Goal: Navigation & Orientation: Find specific page/section

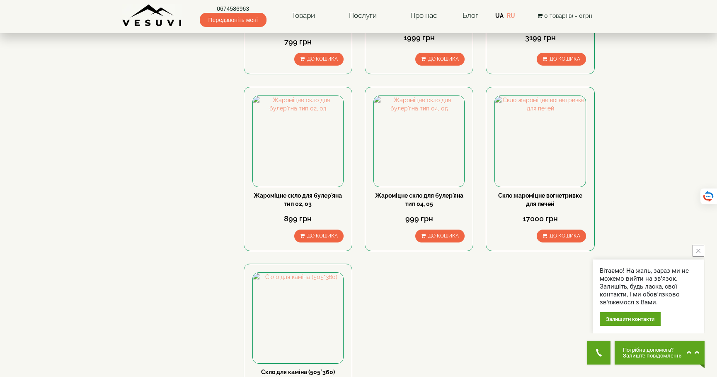
scroll to position [207, 0]
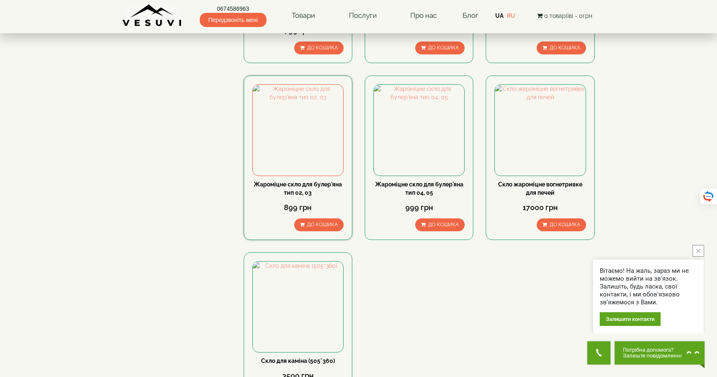
click at [290, 201] on div "899 грн" at bounding box center [298, 208] width 91 height 22
click at [307, 185] on link "Жароміцне скло для булер'яна тип 02, 03" at bounding box center [298, 188] width 88 height 15
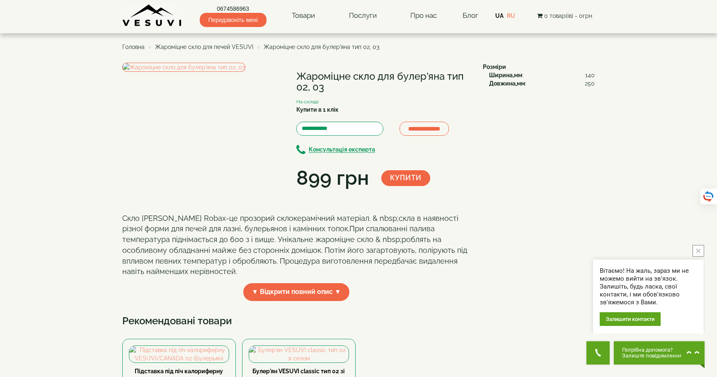
click at [234, 45] on span "Жароміцне скло для печей VESUVI" at bounding box center [204, 47] width 98 height 7
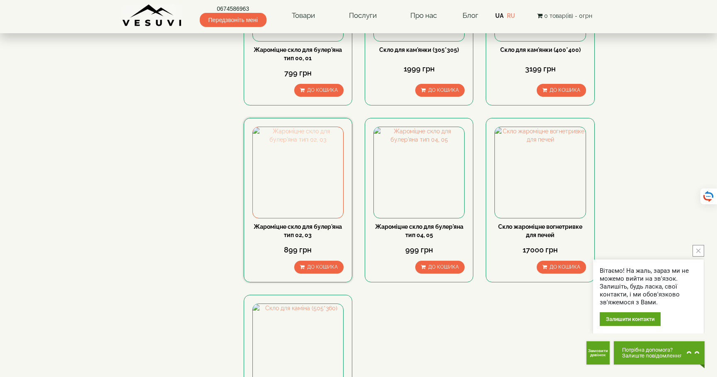
scroll to position [166, 0]
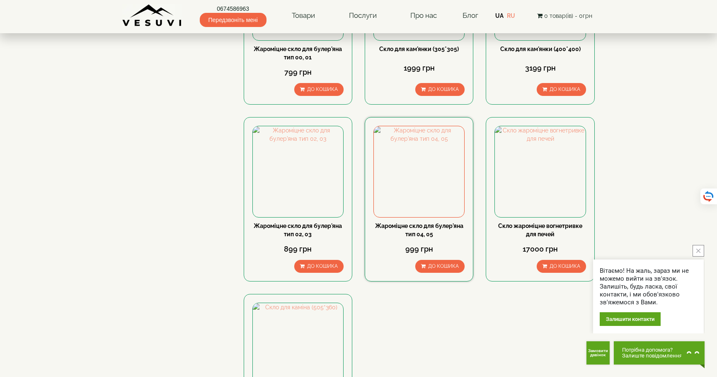
click at [395, 225] on link "Жароміцне скло для булер'яна тип 04, 05" at bounding box center [419, 229] width 88 height 15
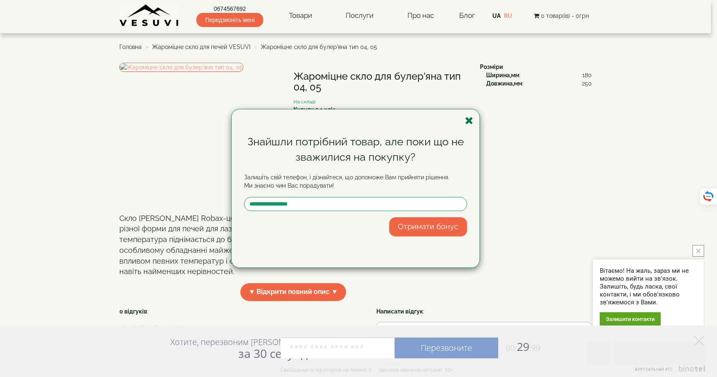
click at [467, 119] on icon "button" at bounding box center [469, 120] width 8 height 10
